Goal: Task Accomplishment & Management: Complete application form

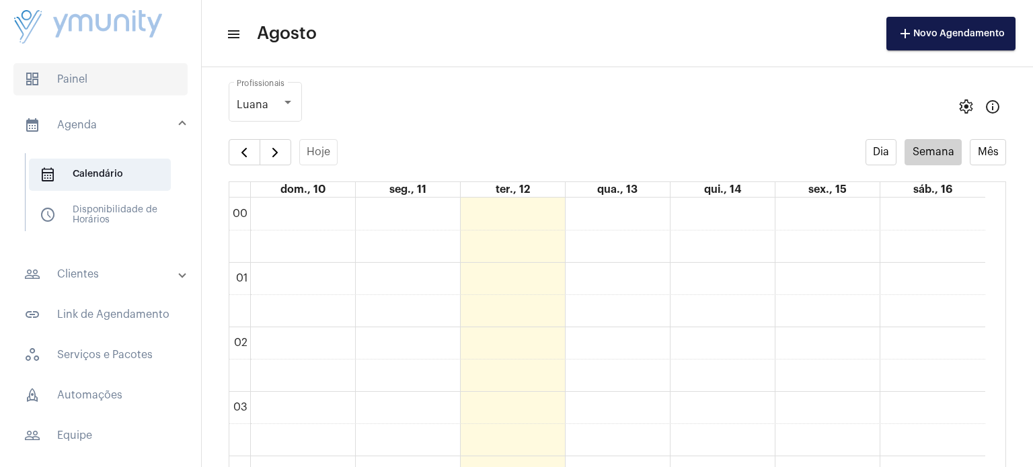
scroll to position [825, 0]
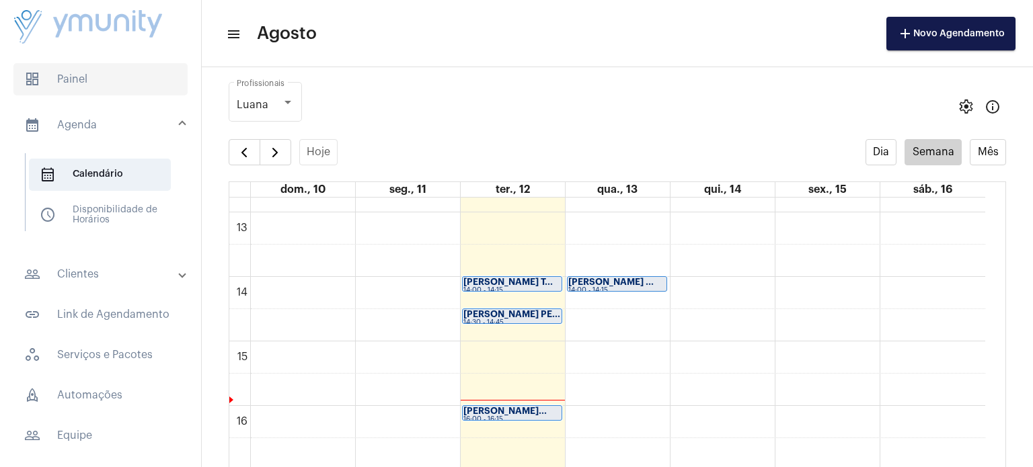
click at [113, 78] on span "dashboard Painel" at bounding box center [100, 79] width 174 height 32
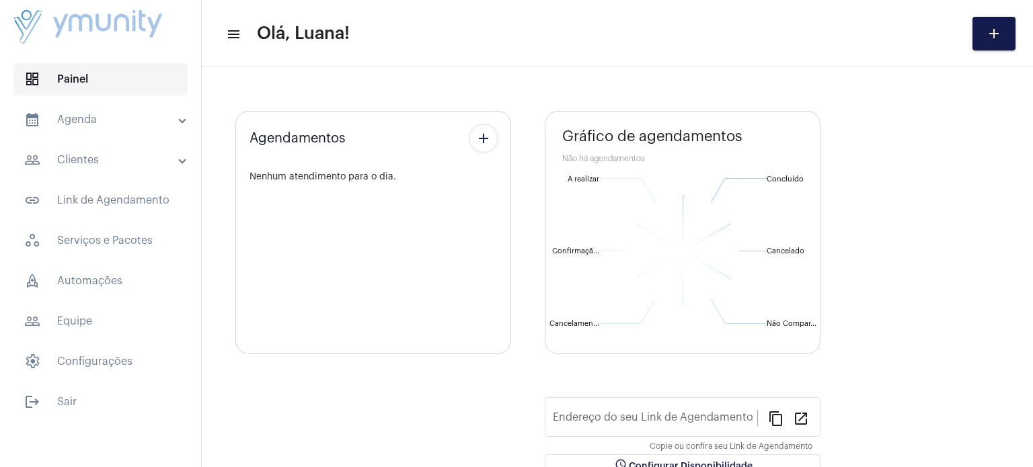
type input "[URL][DOMAIN_NAME]"
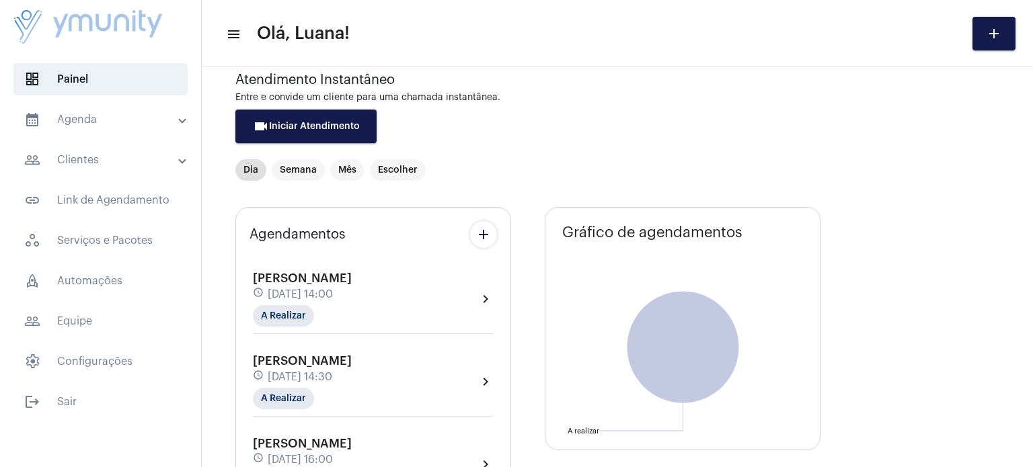
scroll to position [27, 0]
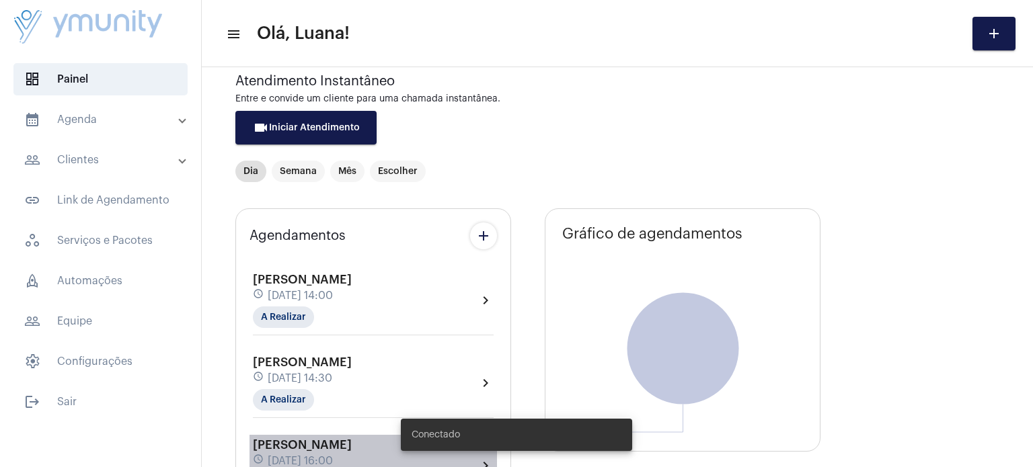
click at [352, 448] on span "[PERSON_NAME]" at bounding box center [302, 445] width 99 height 12
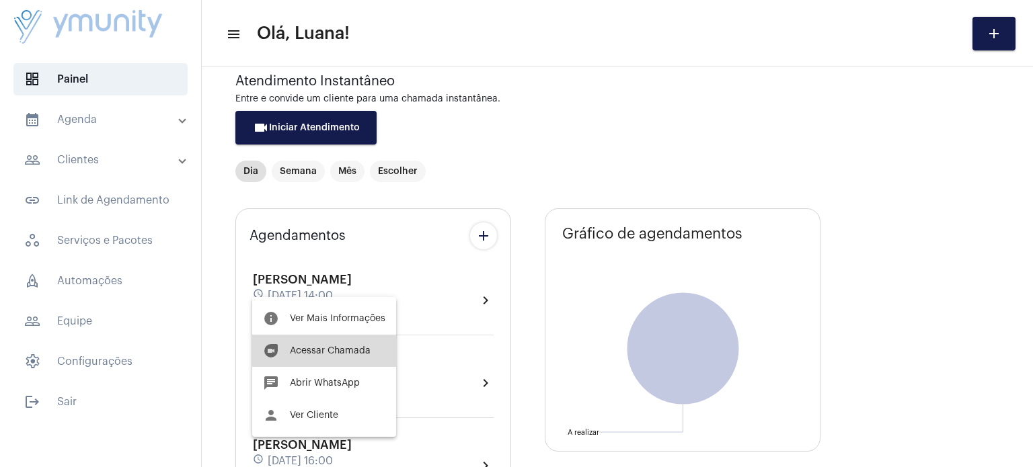
click at [328, 358] on button "duo [PERSON_NAME]" at bounding box center [324, 351] width 144 height 32
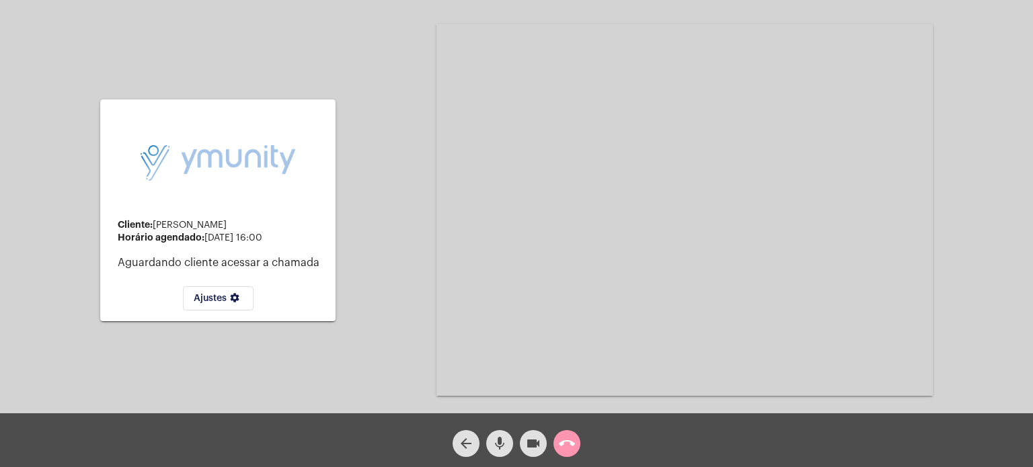
click at [561, 450] on mat-icon "call_end" at bounding box center [567, 444] width 16 height 16
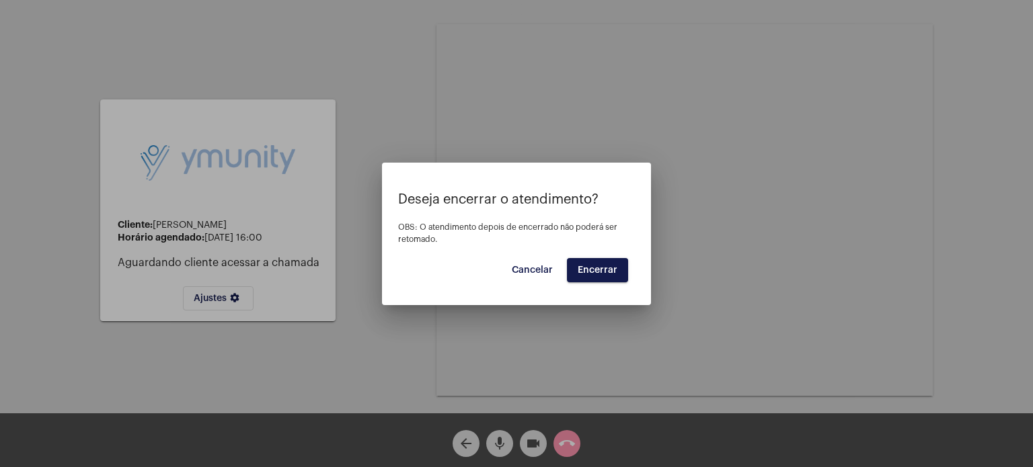
drag, startPoint x: 608, startPoint y: 271, endPoint x: 592, endPoint y: 269, distance: 15.6
click at [592, 269] on span "Encerrar" at bounding box center [597, 270] width 40 height 9
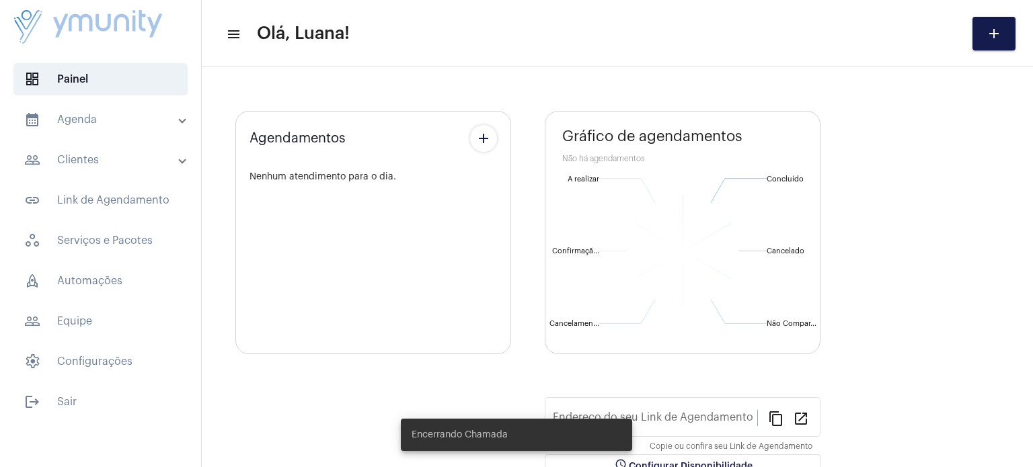
type input "[URL][DOMAIN_NAME]"
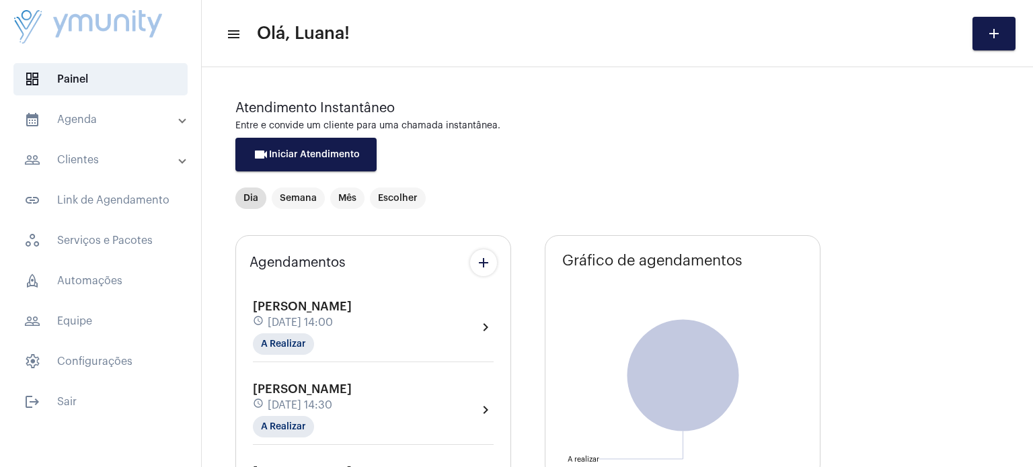
click at [117, 106] on mat-expansion-panel-header "calendar_month_outlined Agenda" at bounding box center [104, 120] width 193 height 32
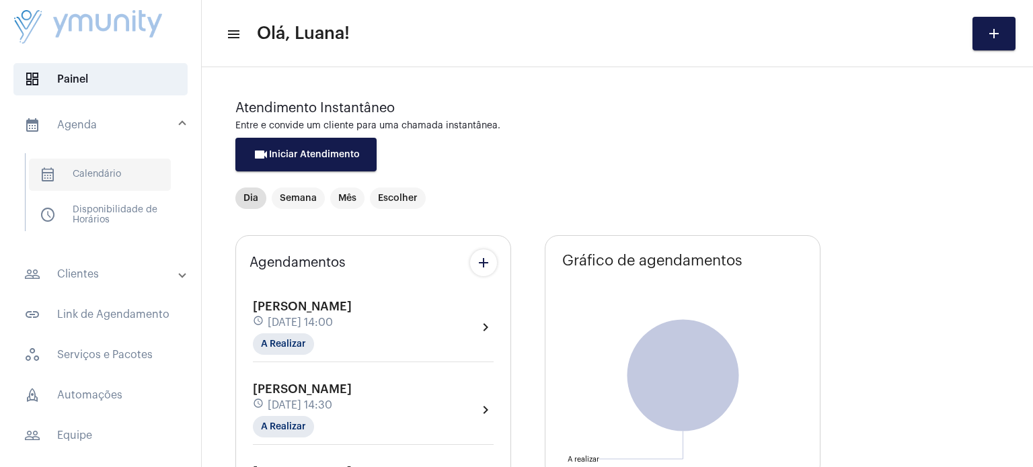
click at [97, 178] on span "calendar_month_outlined Calendário" at bounding box center [100, 175] width 142 height 32
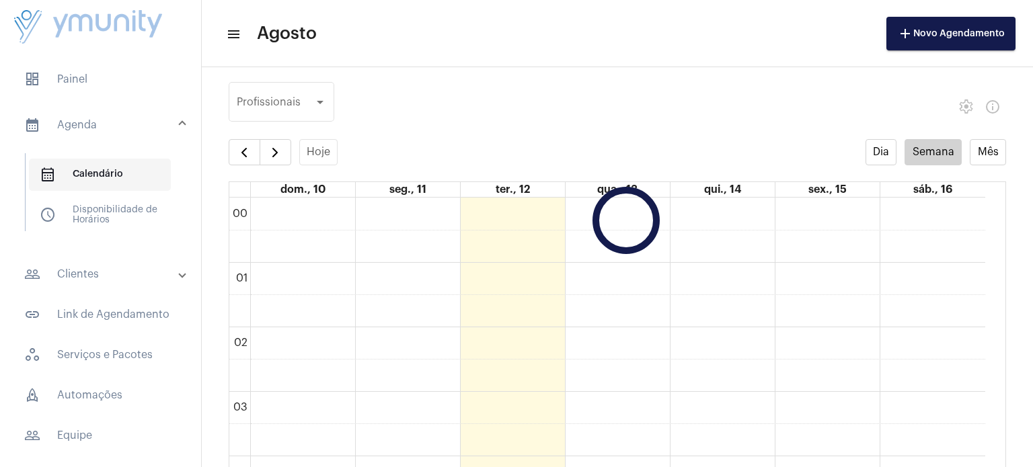
scroll to position [387, 0]
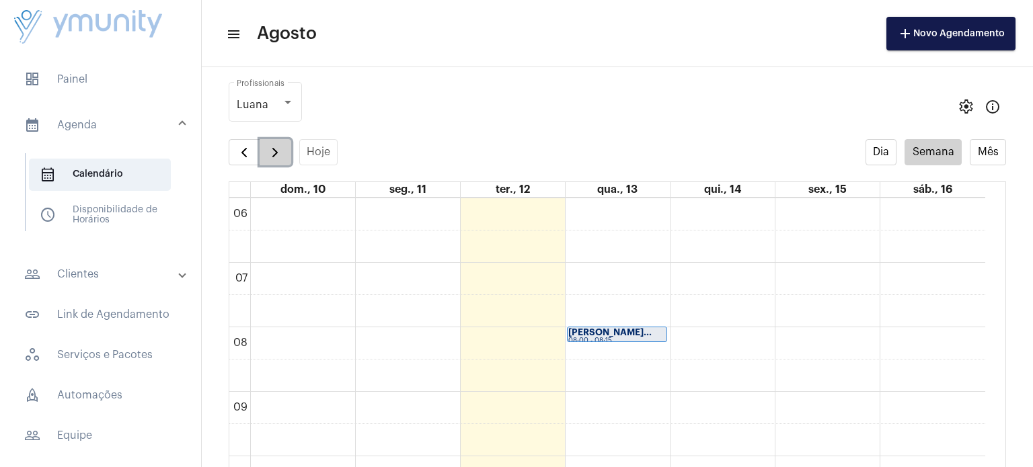
click at [273, 151] on span "button" at bounding box center [275, 153] width 16 height 16
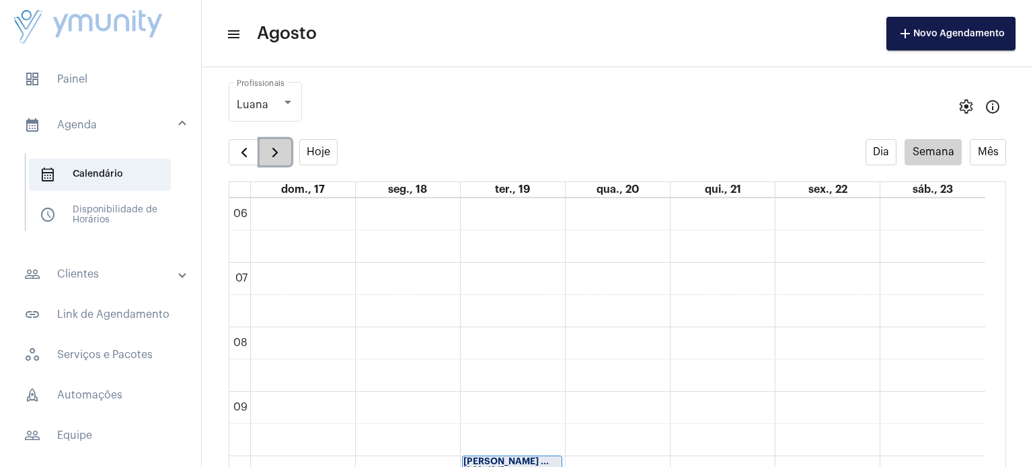
click at [273, 151] on span "button" at bounding box center [275, 153] width 16 height 16
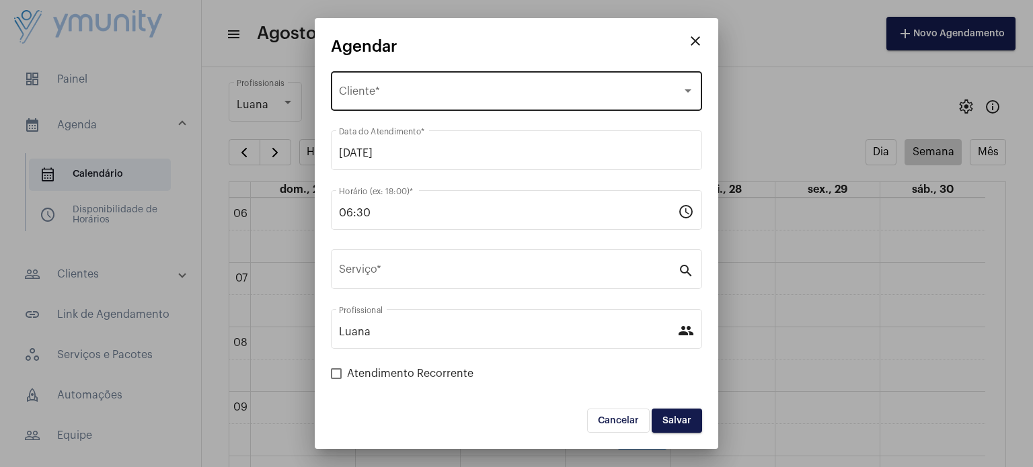
click at [450, 90] on div "Selecione o Cliente" at bounding box center [510, 94] width 343 height 12
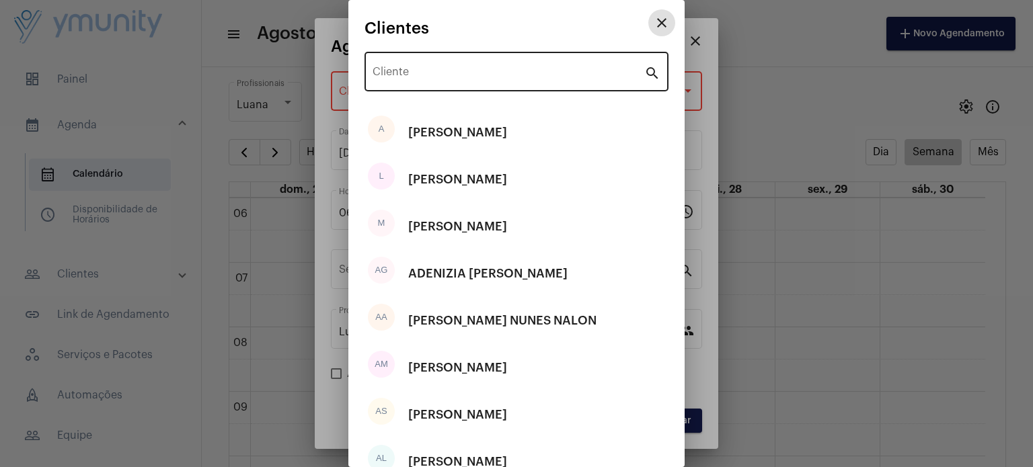
click at [468, 77] on input "Cliente" at bounding box center [508, 75] width 272 height 12
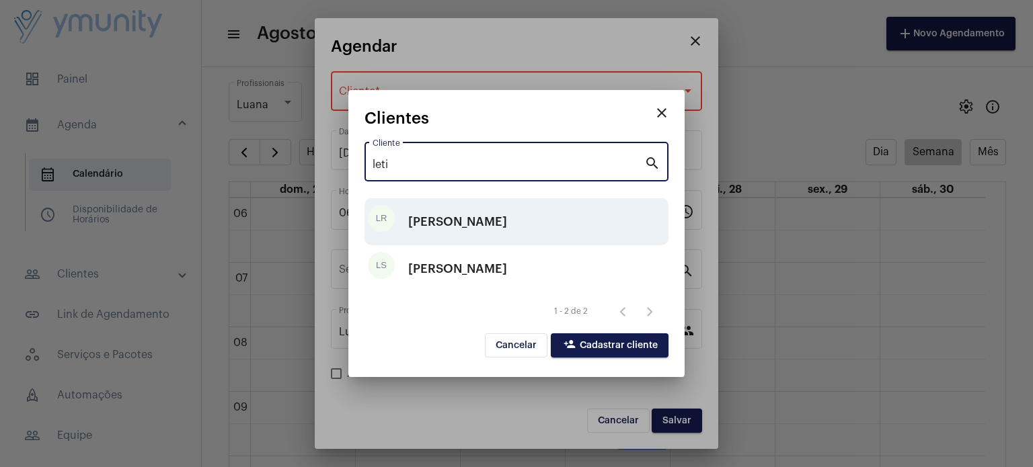
type input "leti"
click at [484, 225] on div "[PERSON_NAME]" at bounding box center [457, 222] width 99 height 40
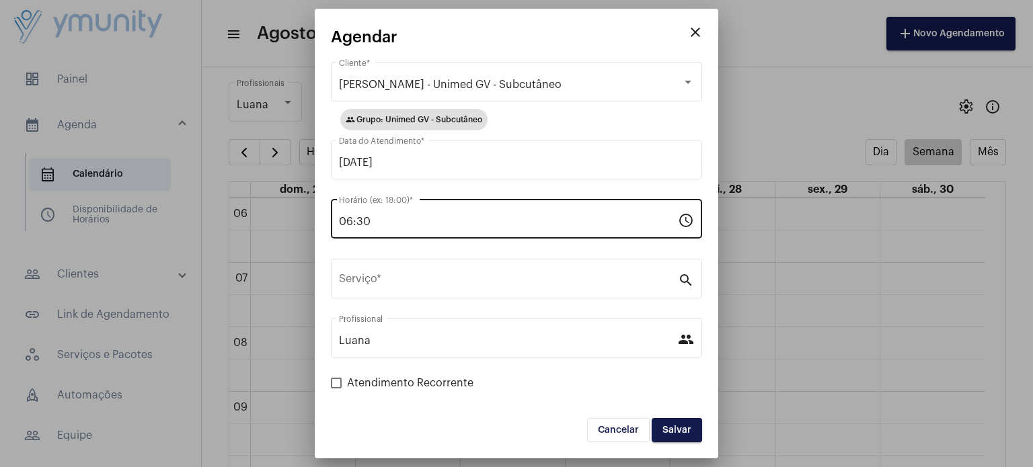
click at [480, 212] on div "06:30 Horário (ex: 18:00) *" at bounding box center [508, 217] width 339 height 42
type input "0"
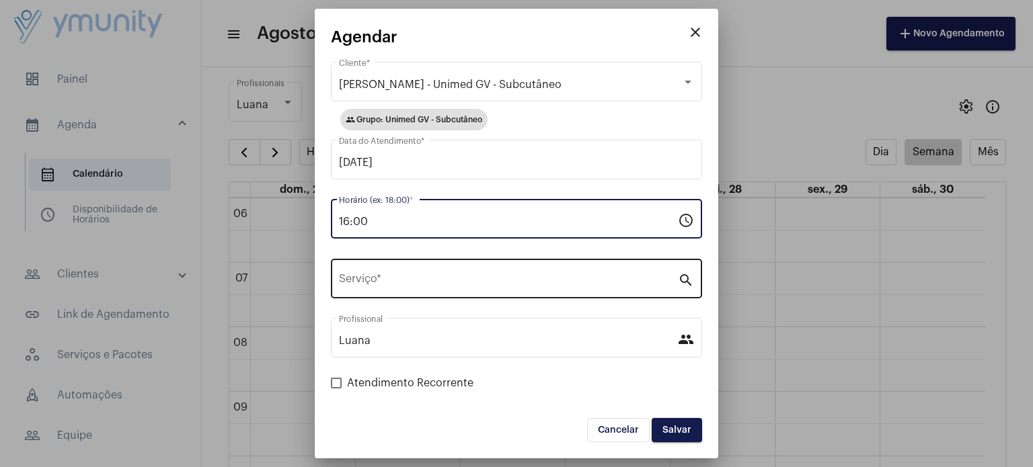
type input "16:00"
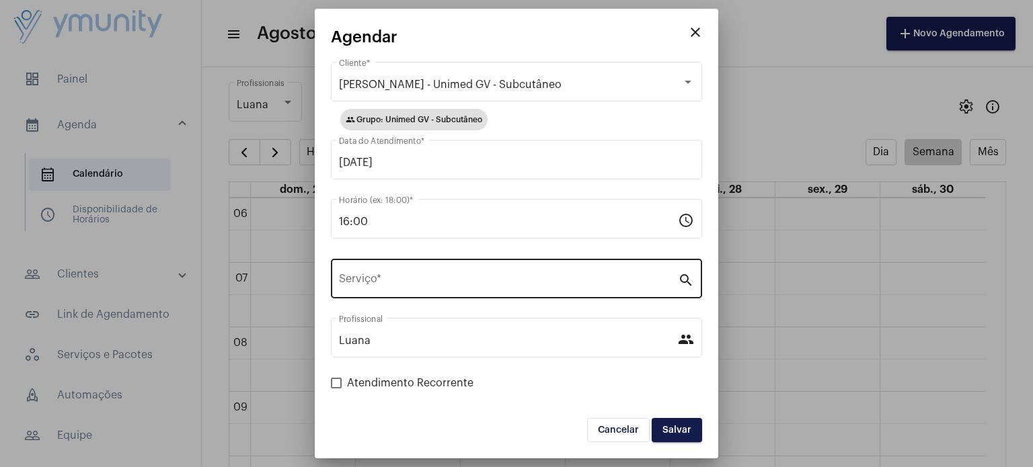
click at [446, 267] on div "Serviço *" at bounding box center [508, 277] width 339 height 42
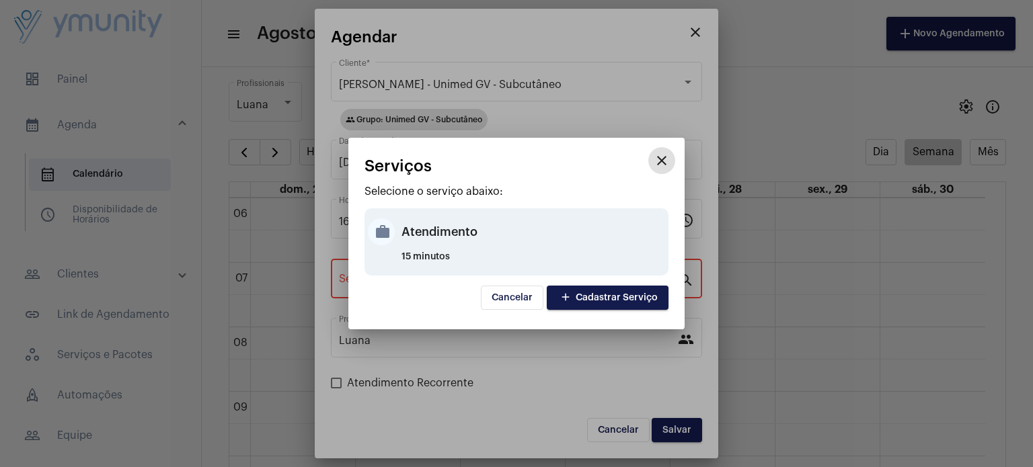
click at [462, 214] on div "Atendimento" at bounding box center [533, 232] width 264 height 40
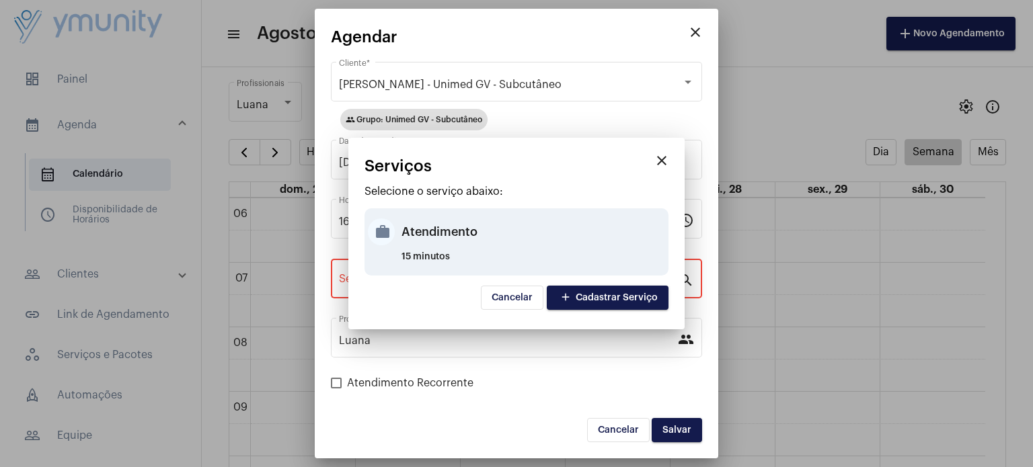
type input "Atendimento"
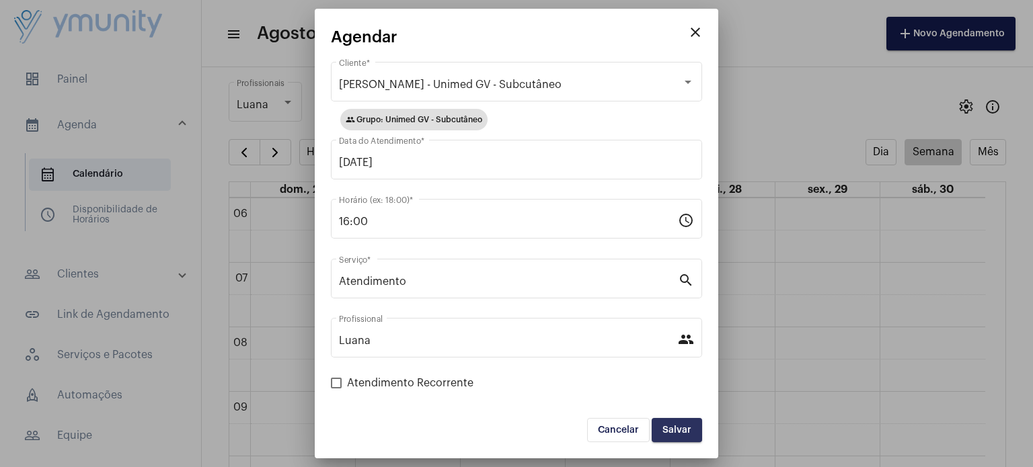
click at [670, 422] on button "Salvar" at bounding box center [676, 430] width 50 height 24
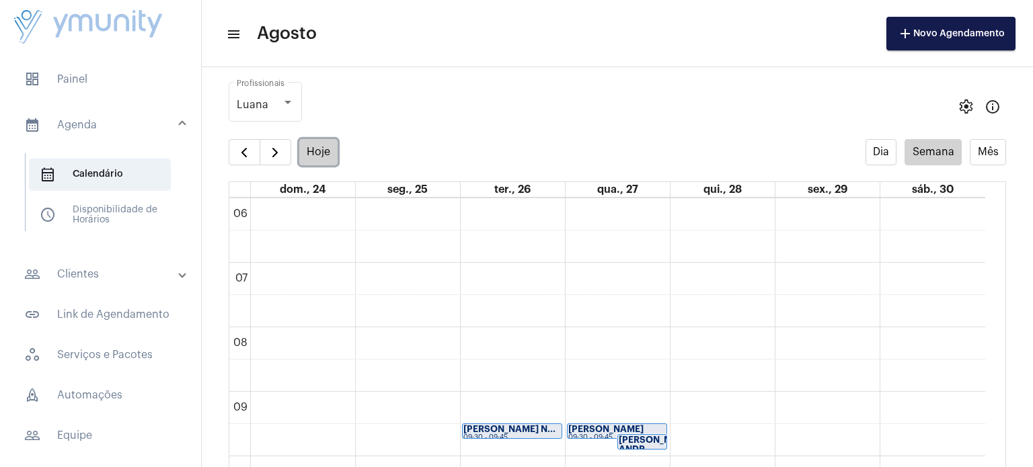
click at [317, 158] on button "Hoje" at bounding box center [318, 152] width 39 height 26
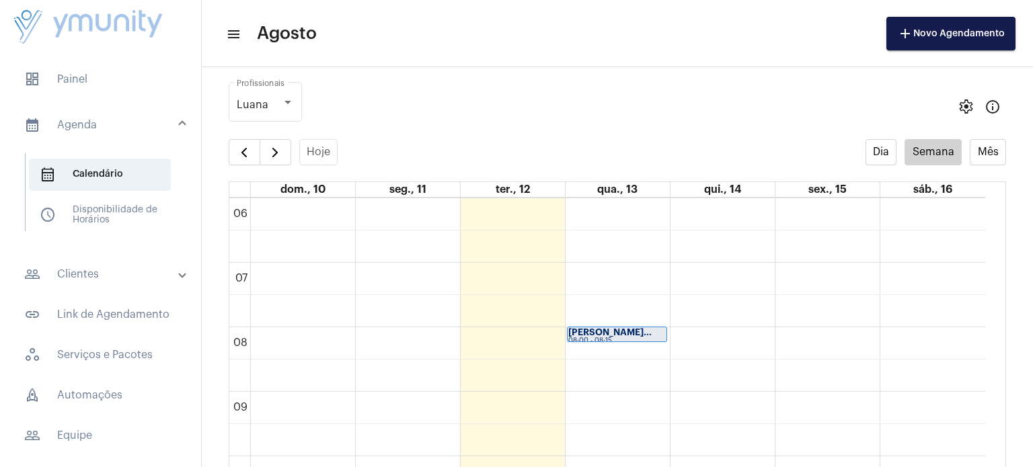
click at [607, 331] on strong "[PERSON_NAME]..." at bounding box center [609, 332] width 83 height 9
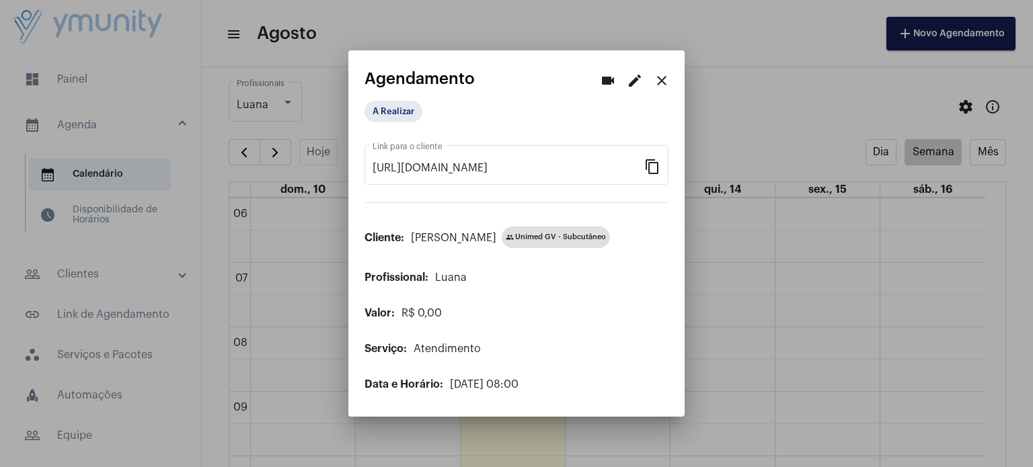
click at [792, 339] on div at bounding box center [516, 233] width 1033 height 467
